Goal: Obtain resource: Download file/media

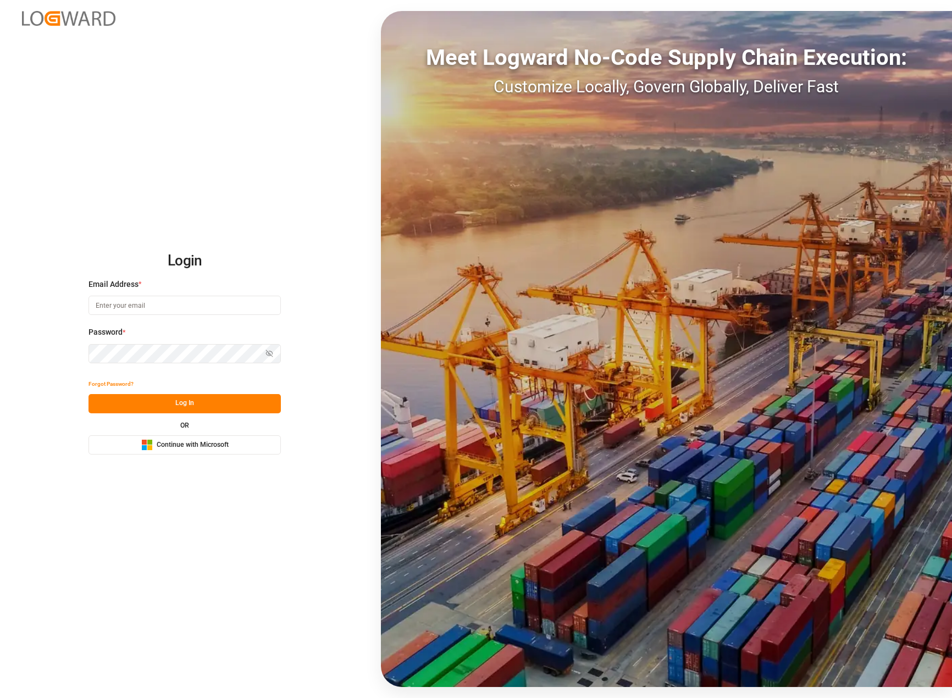
drag, startPoint x: 219, startPoint y: 442, endPoint x: 225, endPoint y: 450, distance: 10.7
click at [219, 442] on span "Continue with Microsoft" at bounding box center [193, 445] width 72 height 10
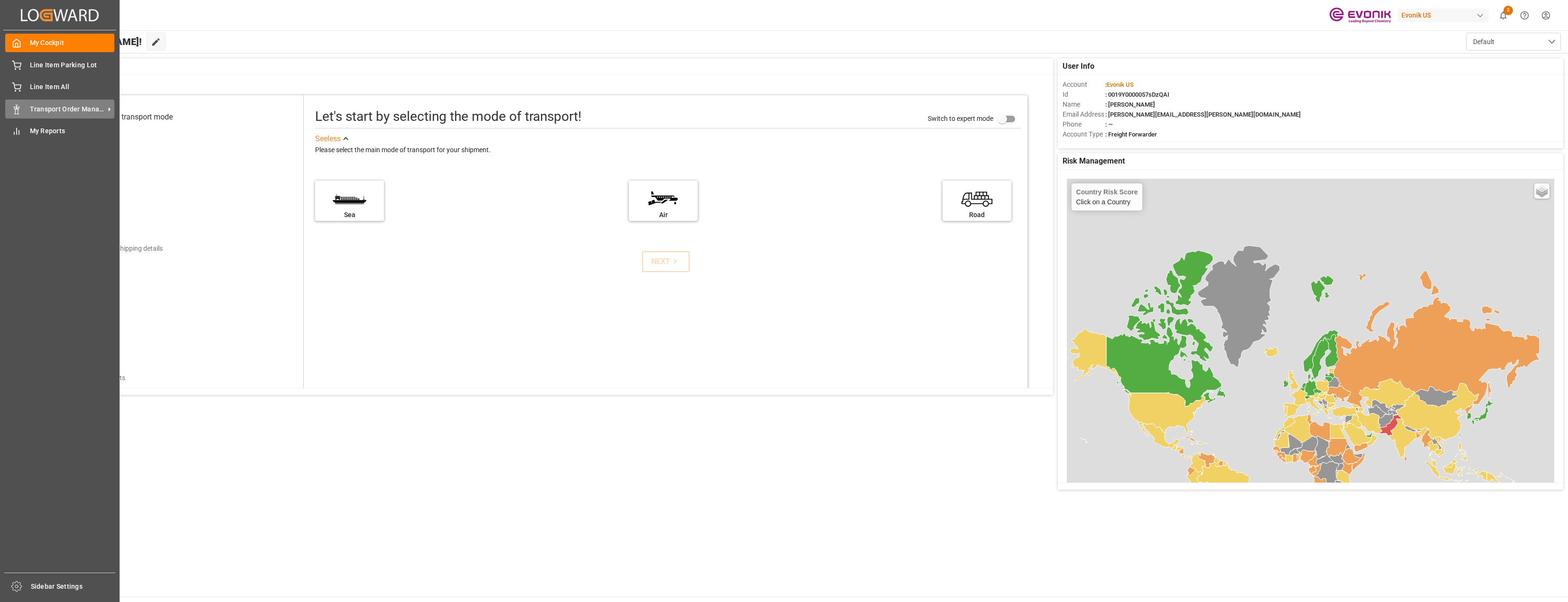
click at [72, 111] on span "Transport Order Management" at bounding box center [67, 110] width 75 height 10
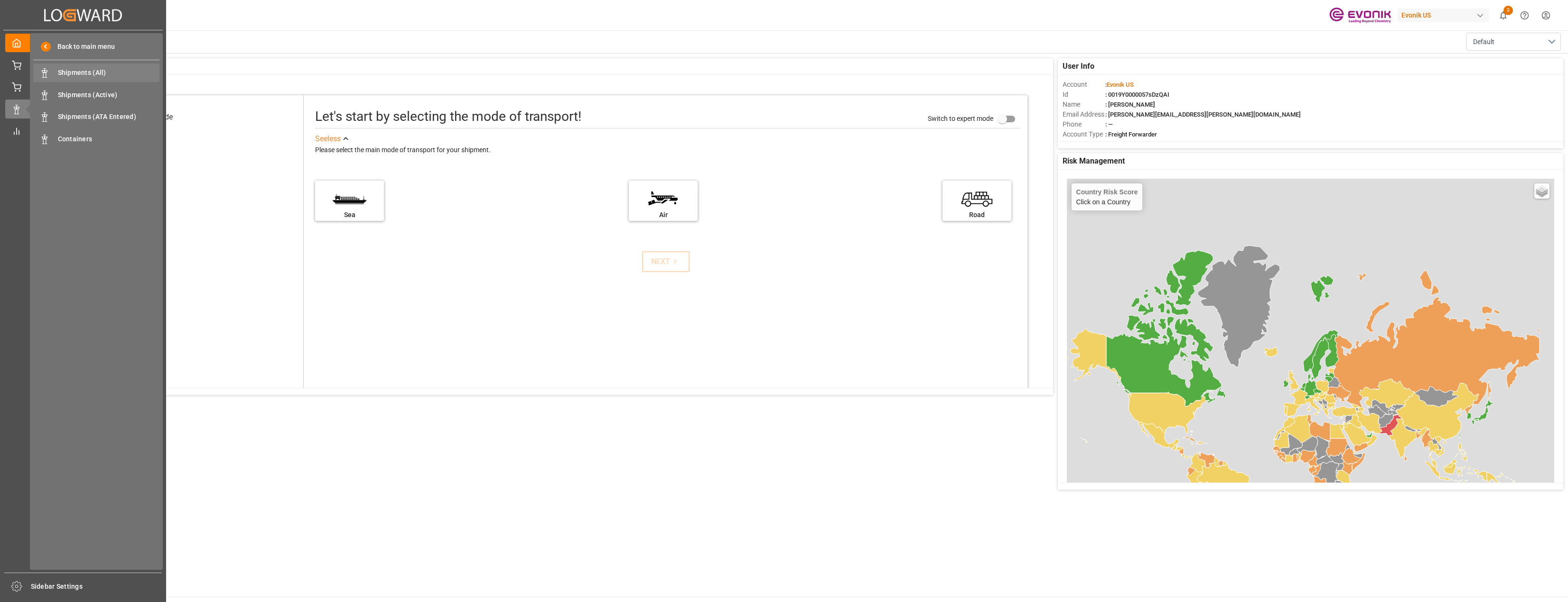
click at [83, 71] on span "Shipments (All)" at bounding box center [109, 73] width 102 height 10
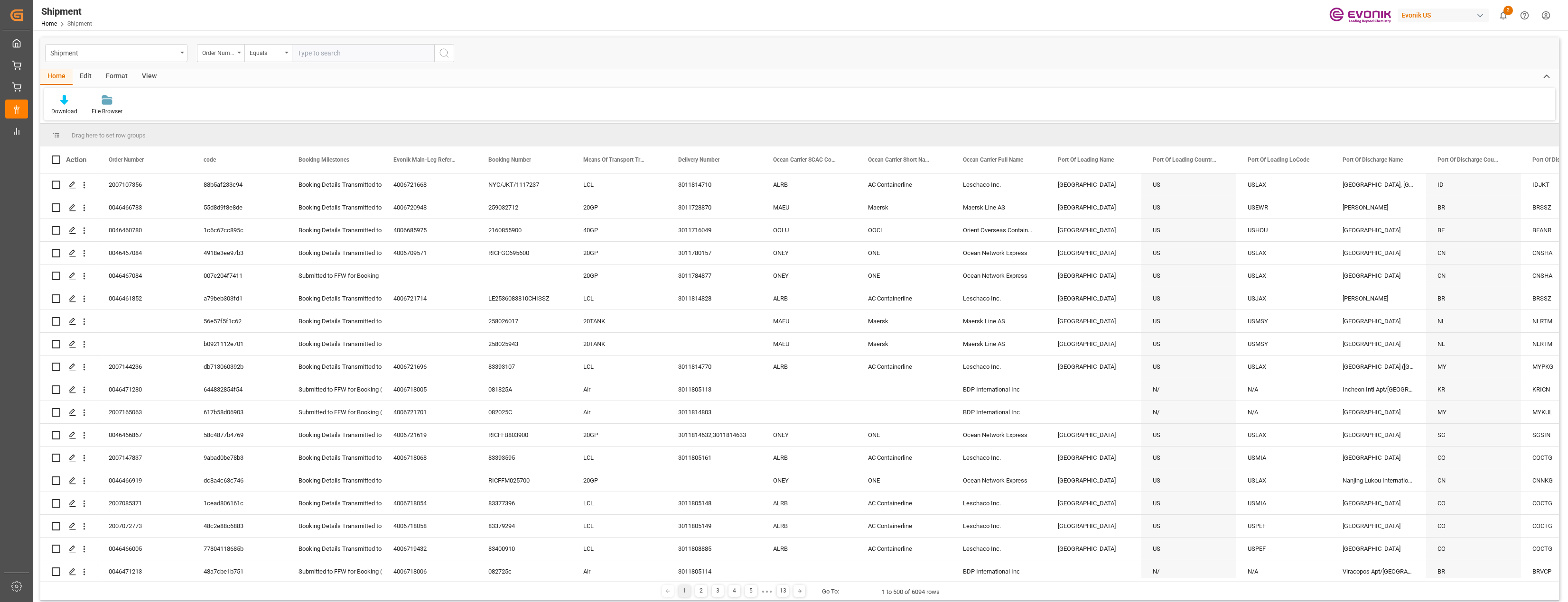
click at [176, 58] on div "Shipment" at bounding box center [113, 53] width 127 height 12
click at [107, 172] on div "Sales Order-IVPO" at bounding box center [116, 176] width 142 height 20
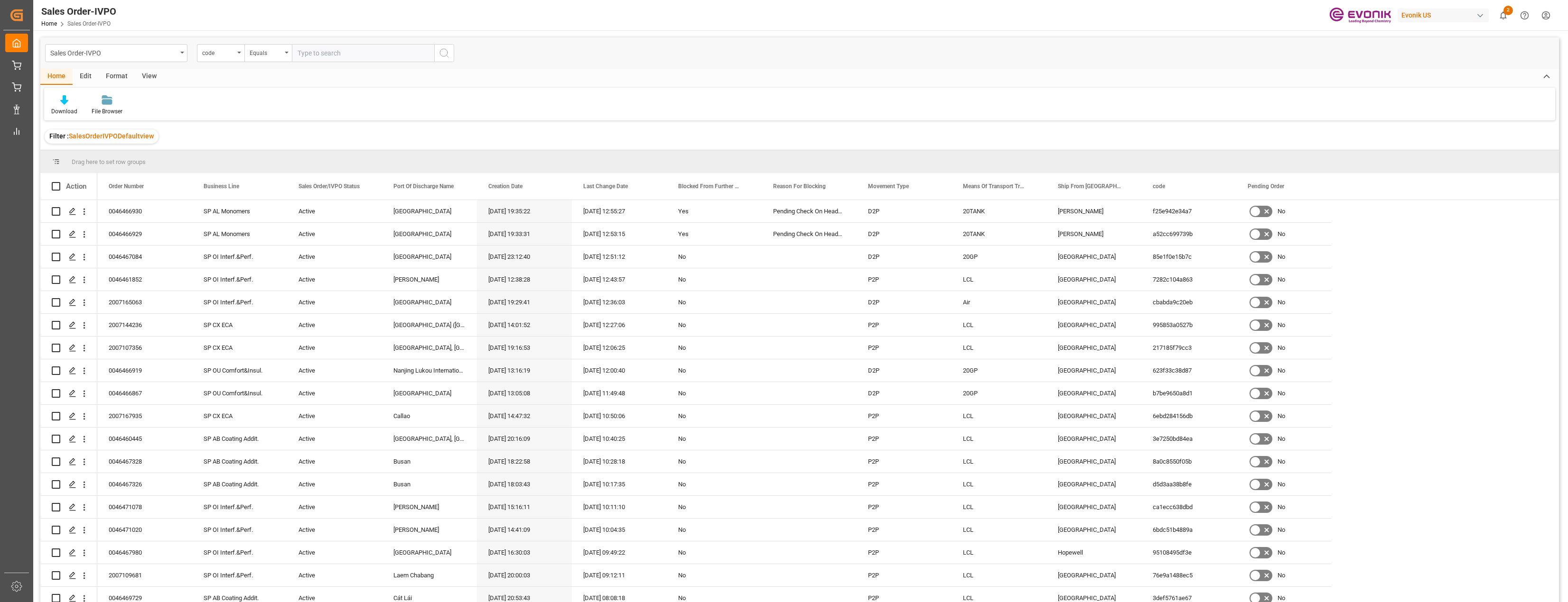
click at [118, 135] on span "SalesOrderIVPODefaultview" at bounding box center [111, 135] width 85 height 8
click at [79, 79] on div "Edit" at bounding box center [85, 77] width 26 height 16
click at [80, 102] on div "You don't have permission for this feature. Contact admin." at bounding box center [67, 105] width 47 height 21
click at [116, 79] on div "Format" at bounding box center [116, 77] width 36 height 16
click at [60, 112] on div "Filter Rows" at bounding box center [65, 111] width 28 height 9
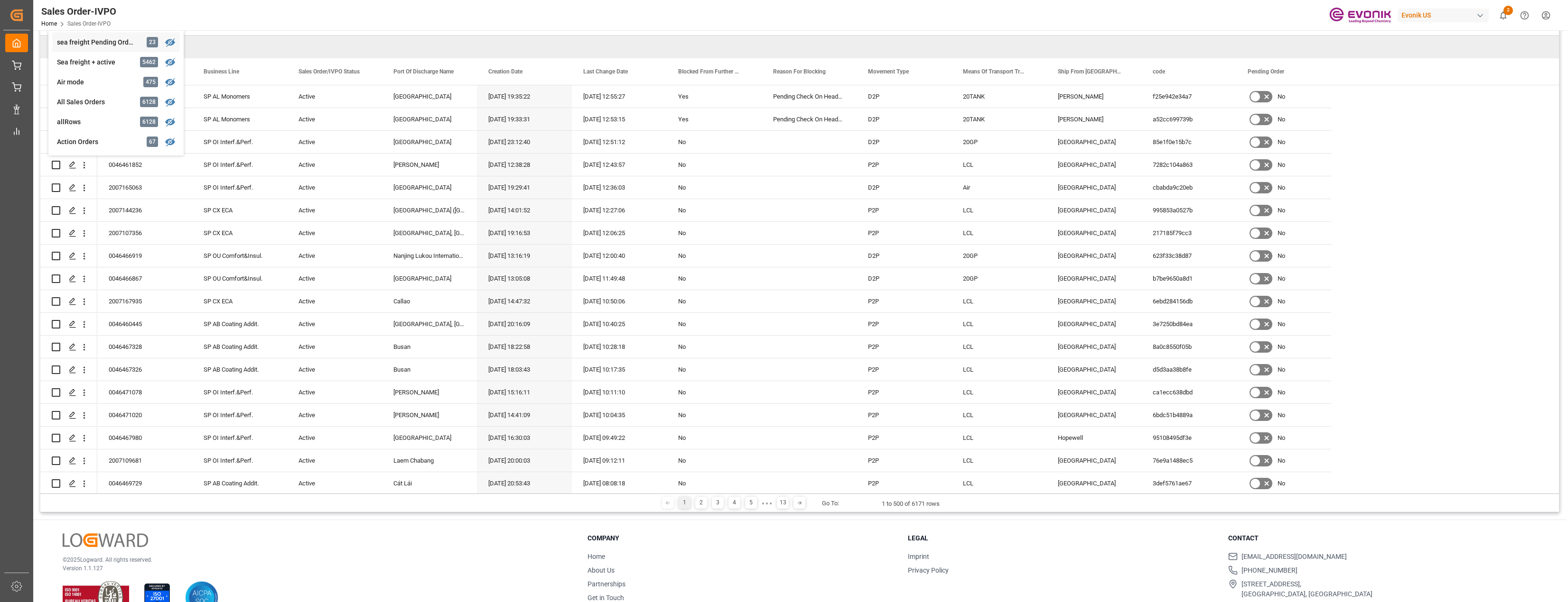
scroll to position [141, 0]
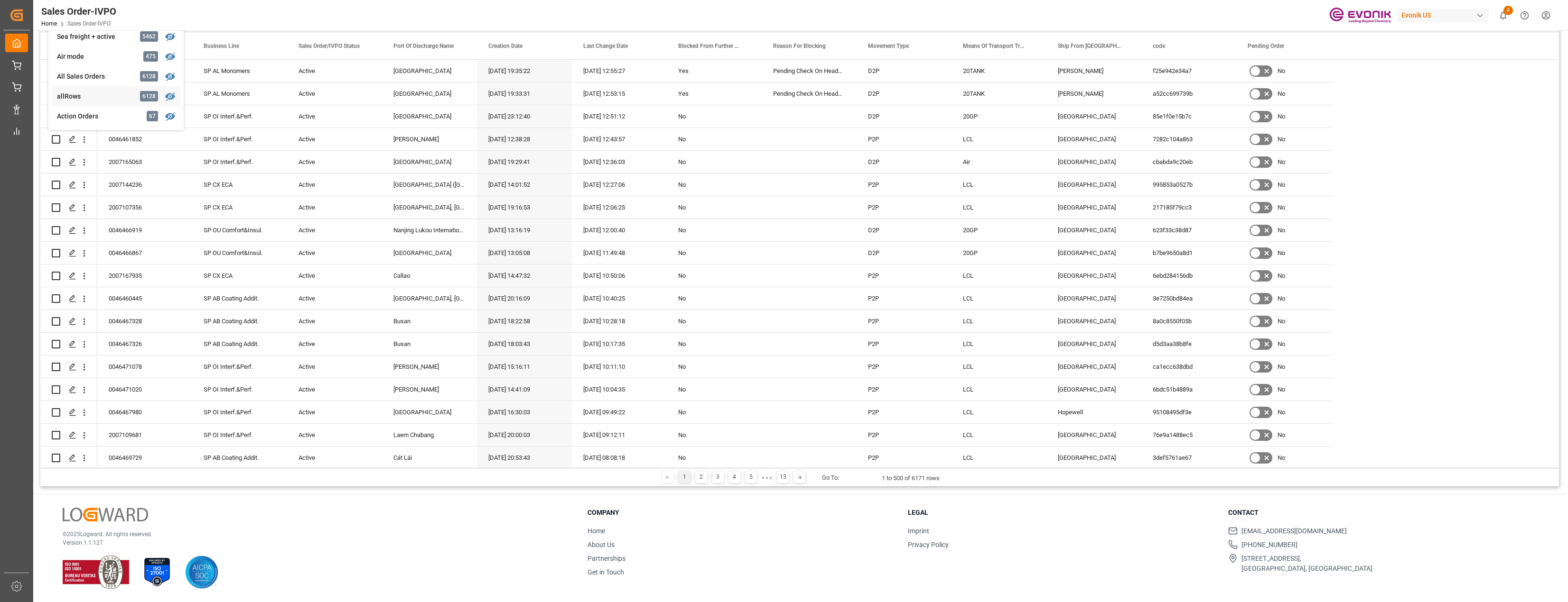
click at [172, 99] on icon at bounding box center [170, 97] width 10 height 9
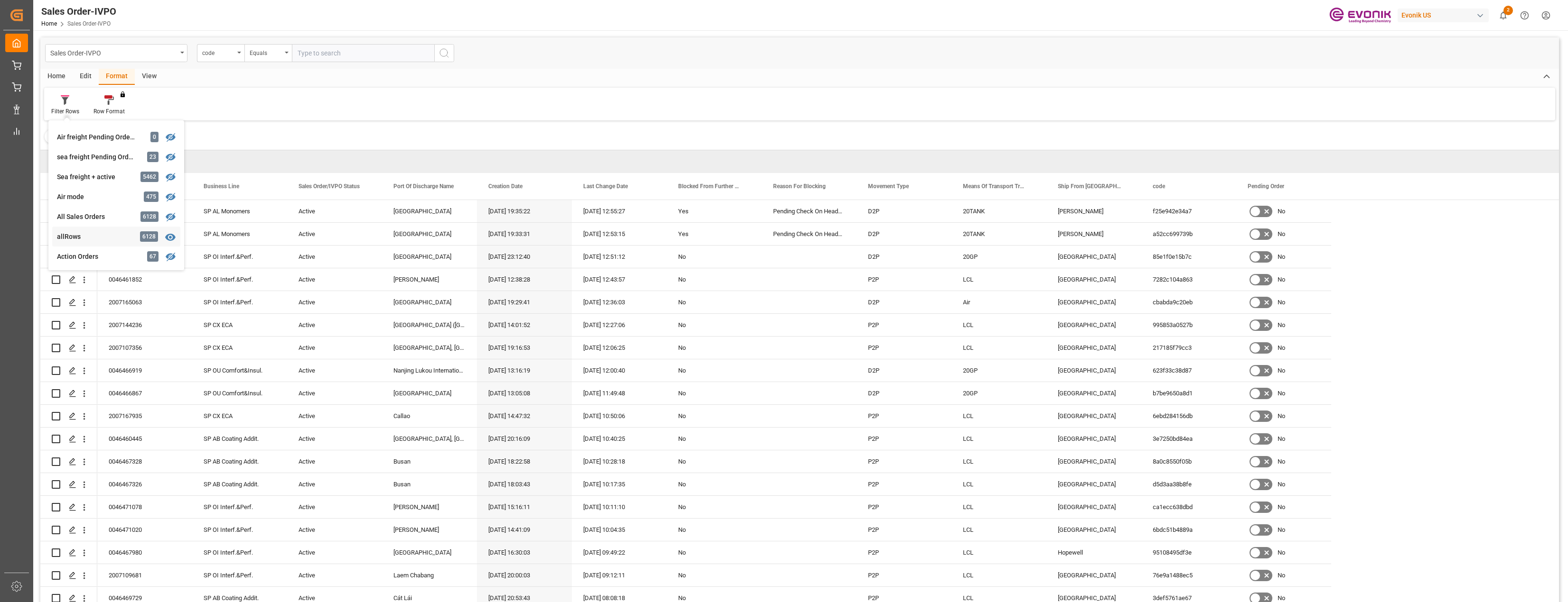
click at [457, 92] on div "Filter Rows air mode 475 All UAT objects 6128 Sea freight + active [PERSON_NAME…" at bounding box center [799, 104] width 1511 height 33
click at [150, 78] on div "View" at bounding box center [149, 77] width 29 height 16
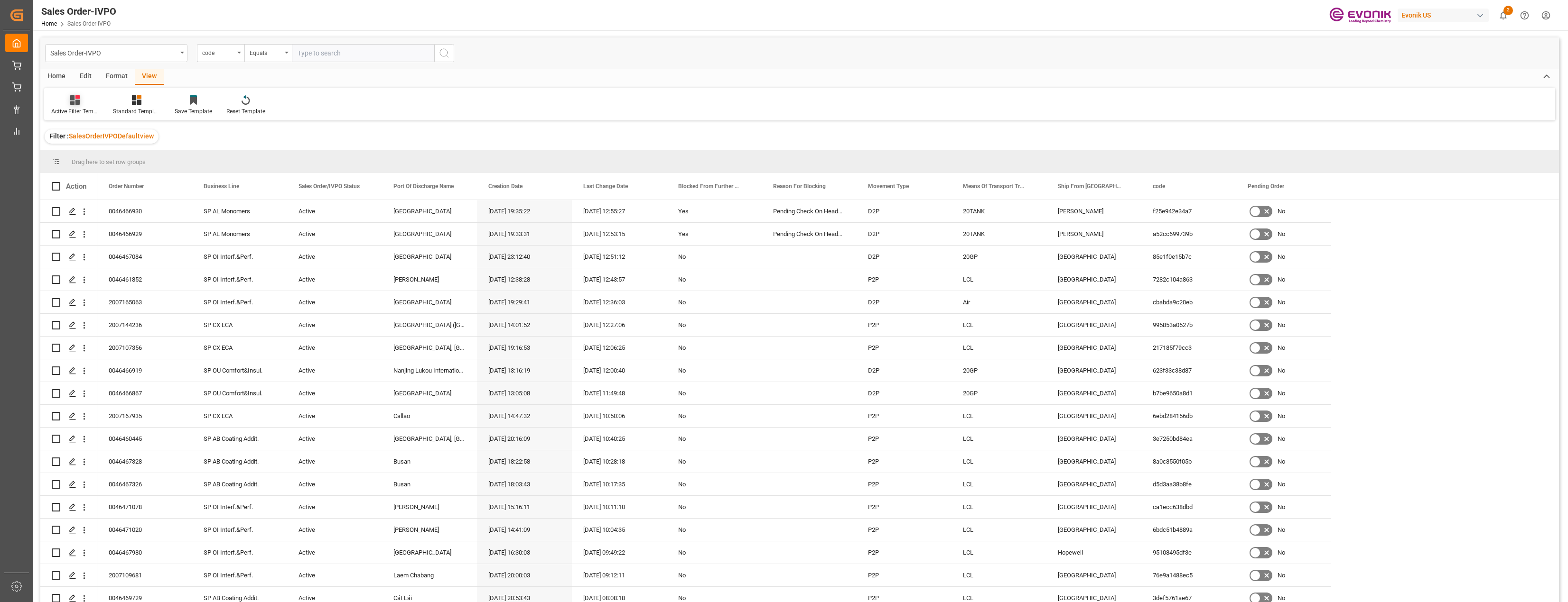
click at [78, 105] on icon at bounding box center [74, 100] width 9 height 9
click at [83, 132] on div "Active Filter Template" at bounding box center [100, 135] width 83 height 10
click at [146, 107] on div "Standard Templates" at bounding box center [136, 111] width 47 height 9
click at [148, 191] on div "File Count Monthly Report" at bounding box center [162, 192] width 83 height 10
click at [158, 59] on div "Sales Order-IVPO" at bounding box center [116, 53] width 142 height 18
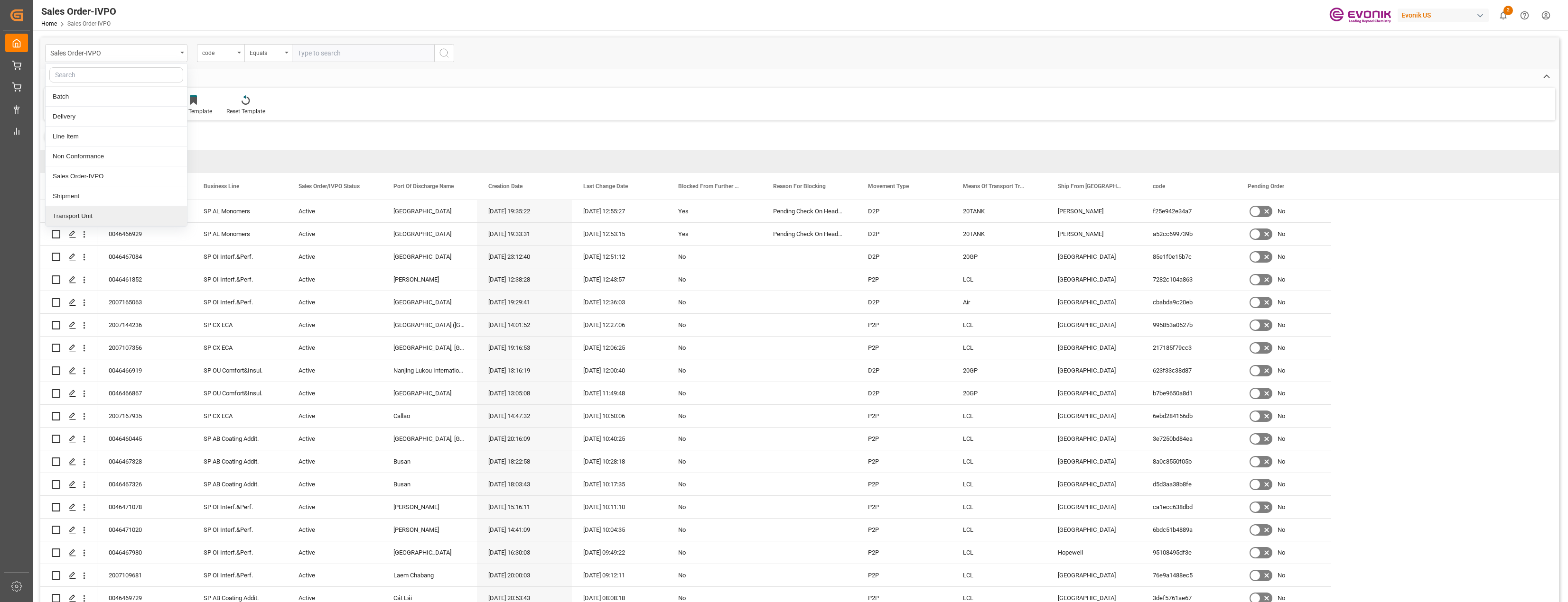
click at [112, 217] on div "Transport Unit" at bounding box center [116, 216] width 142 height 20
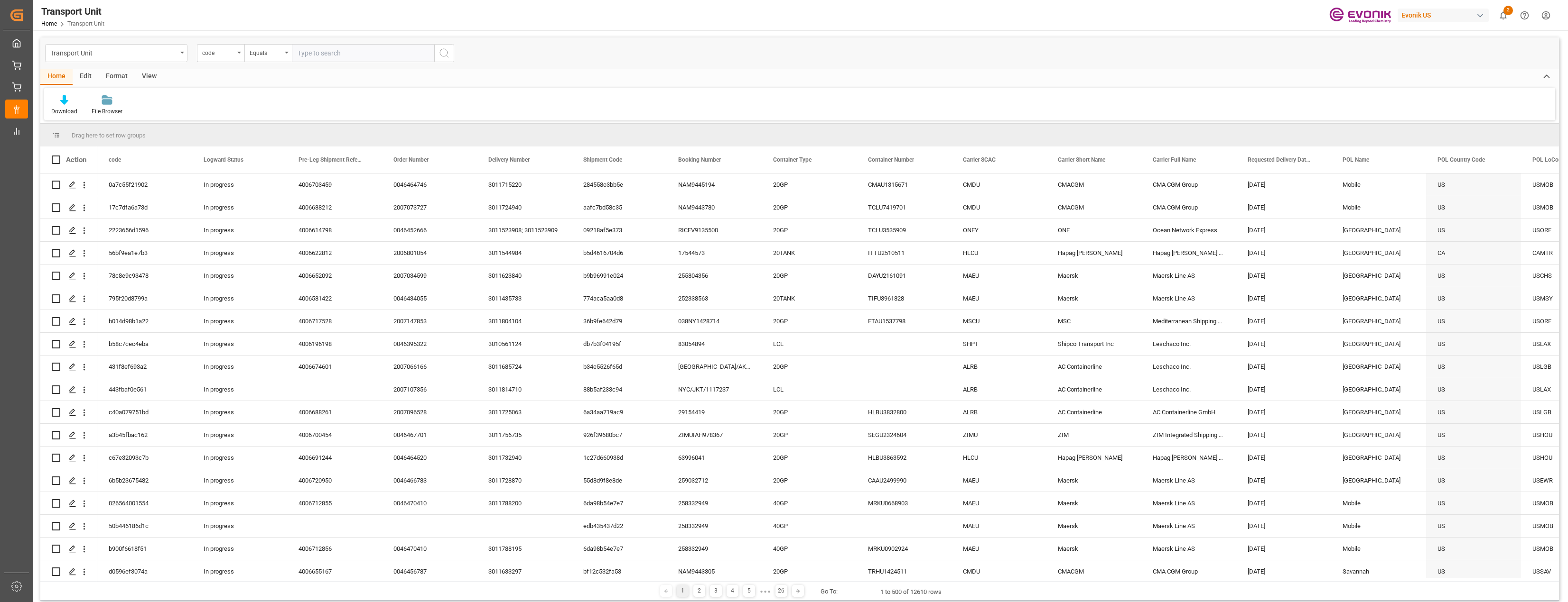
click at [576, 99] on div "Download File Browser" at bounding box center [799, 104] width 1511 height 33
click at [85, 78] on div "Edit" at bounding box center [85, 77] width 26 height 16
click at [109, 77] on div "Format" at bounding box center [116, 77] width 36 height 16
click at [66, 105] on div "Filter Rows" at bounding box center [65, 105] width 42 height 21
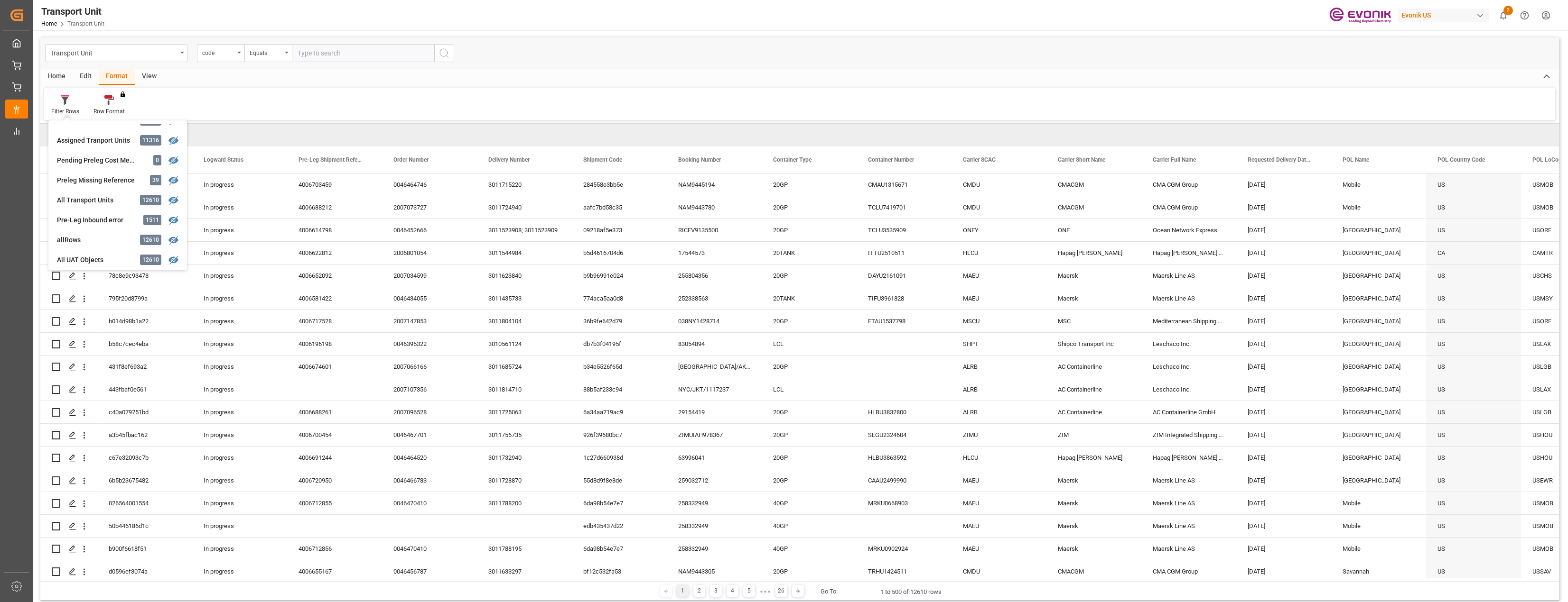
click at [77, 260] on div "All UAT Objects" at bounding box center [98, 260] width 83 height 10
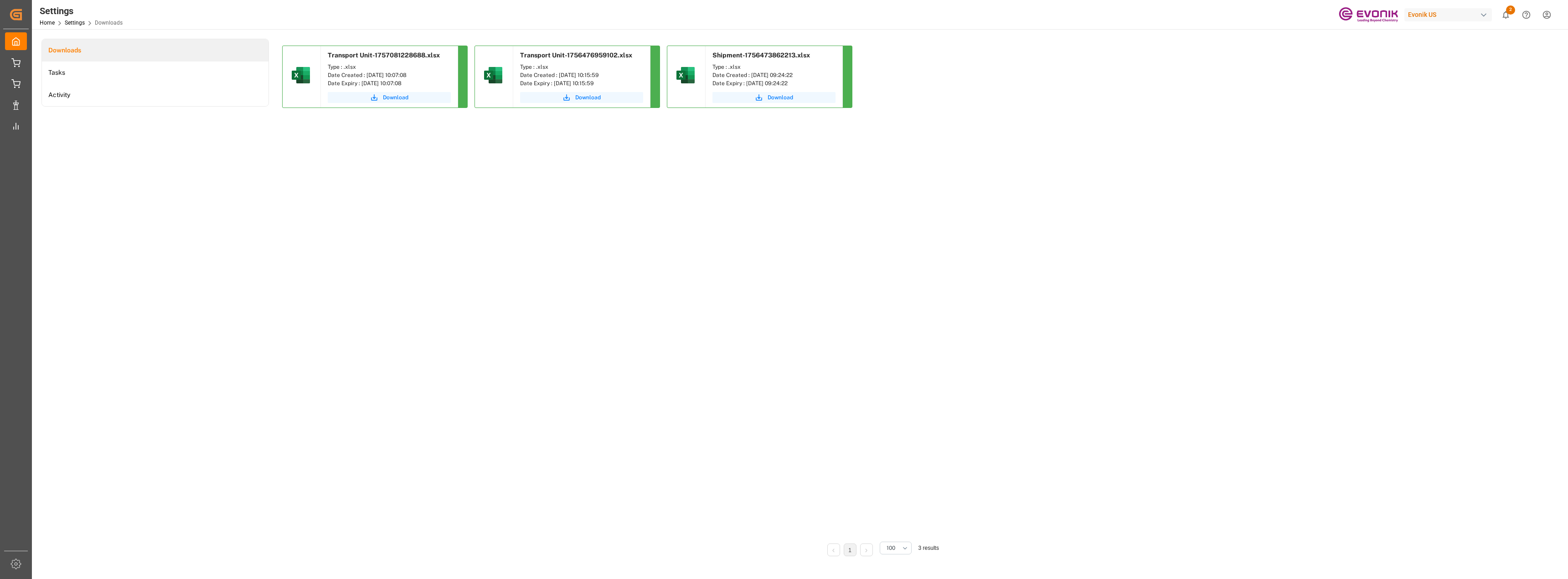
scroll to position [46, 0]
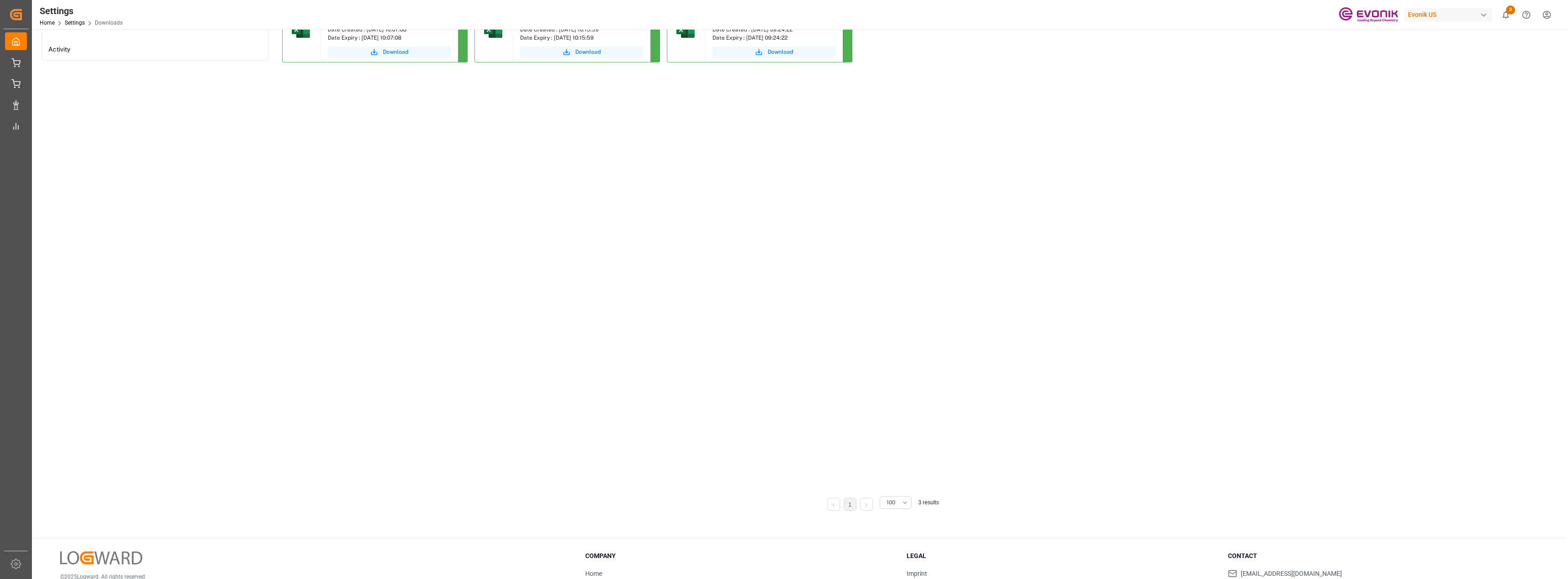
click at [459, 305] on div "Transport Unit-1757081228688.xlsx Type : .xlsx Date Created : [DATE] 10:07:08 D…" at bounding box center [881, 244] width 1198 height 488
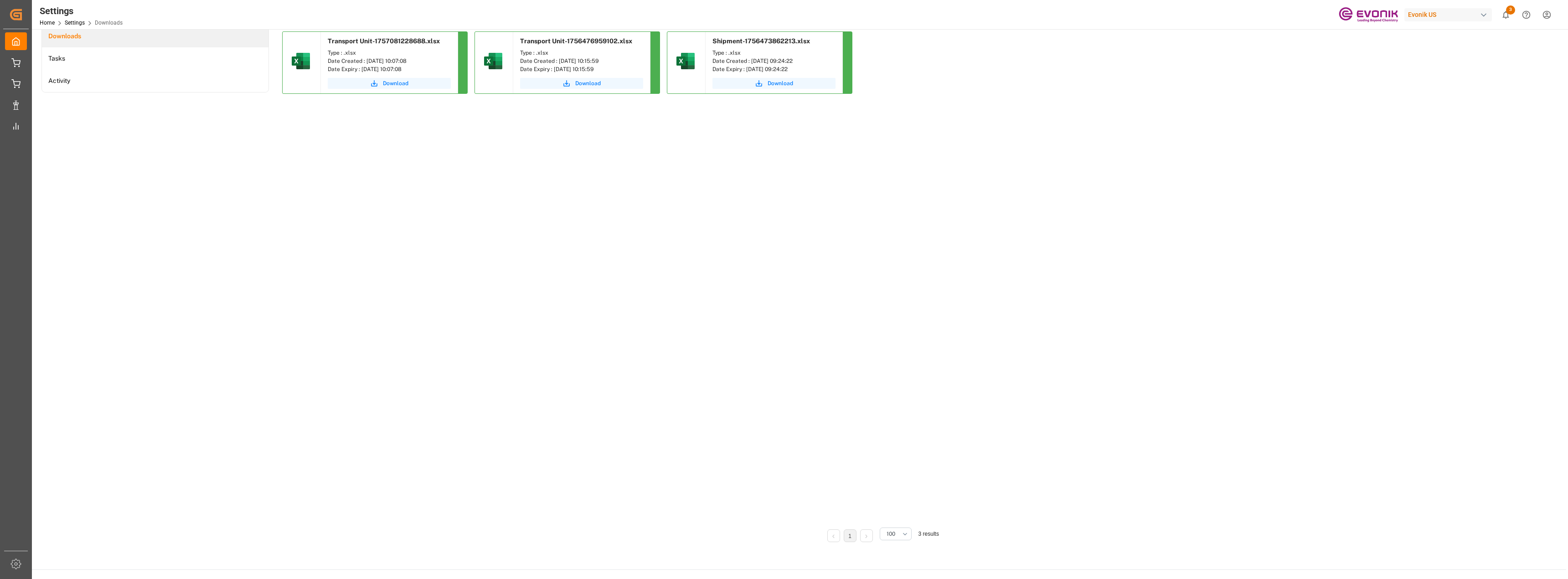
scroll to position [0, 0]
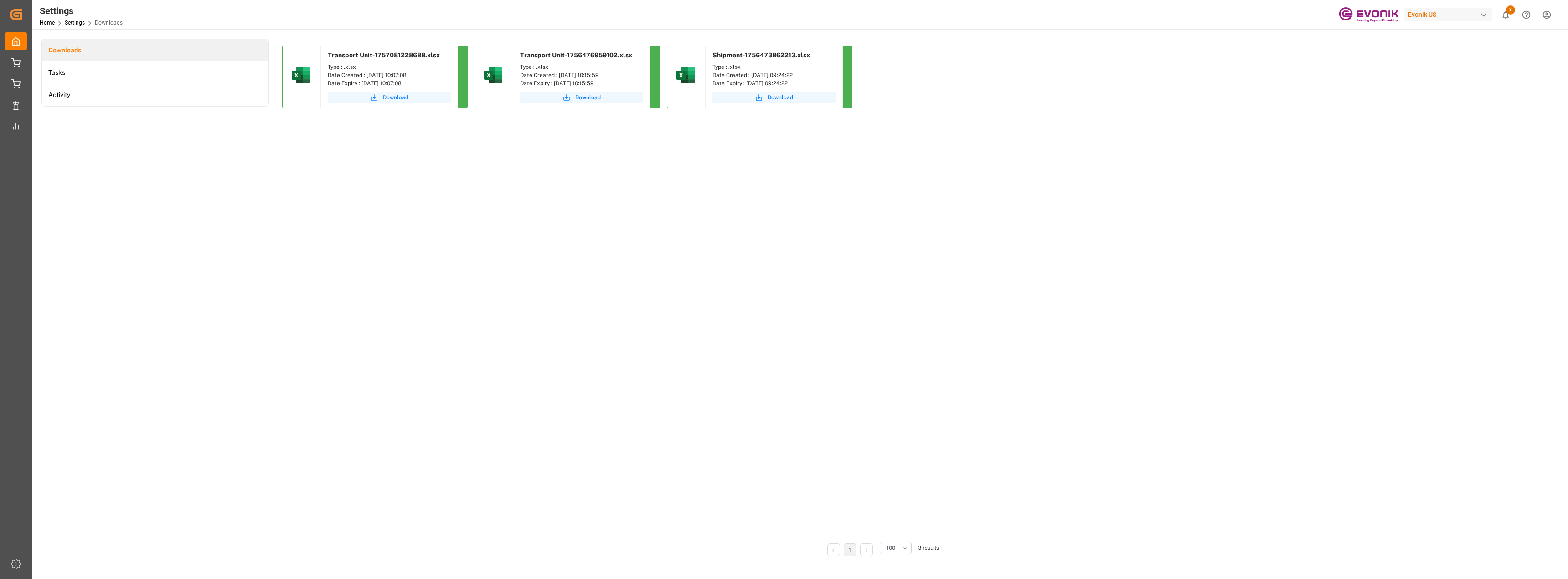
click at [395, 97] on span "Download" at bounding box center [395, 98] width 26 height 8
click at [389, 95] on span "Download" at bounding box center [395, 98] width 26 height 8
